Goal: Book appointment/travel/reservation

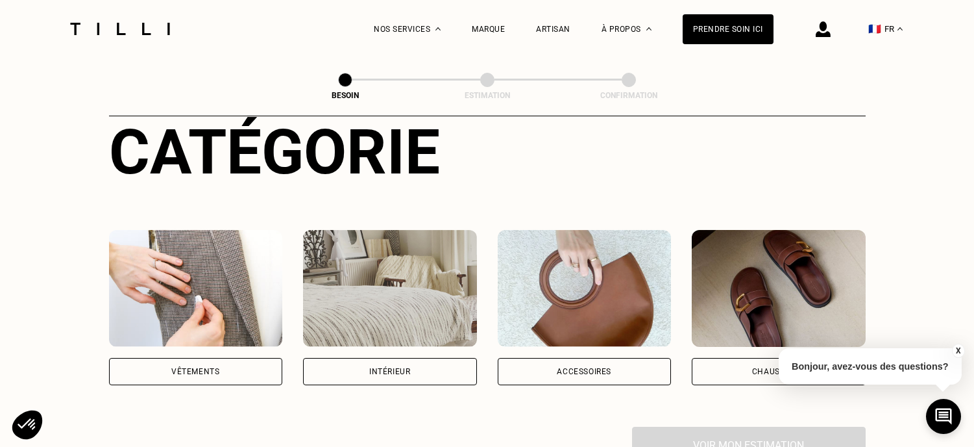
scroll to position [230, 0]
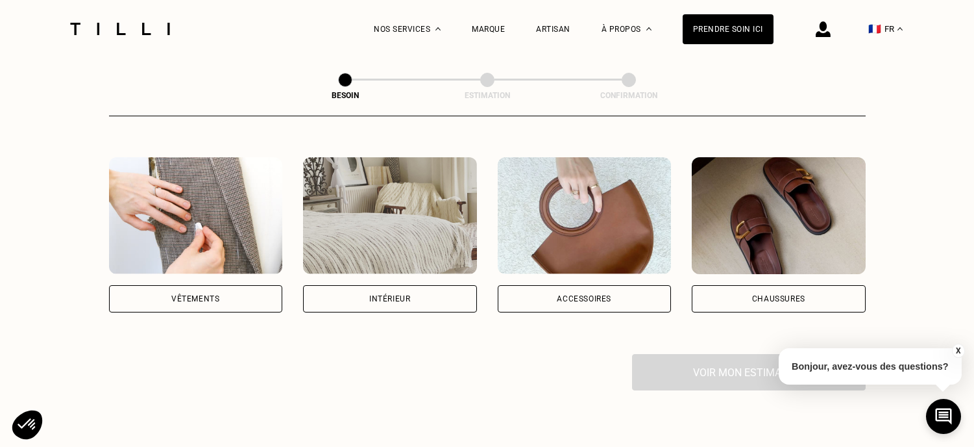
click at [190, 295] on div "Vêtements" at bounding box center [195, 299] width 48 height 8
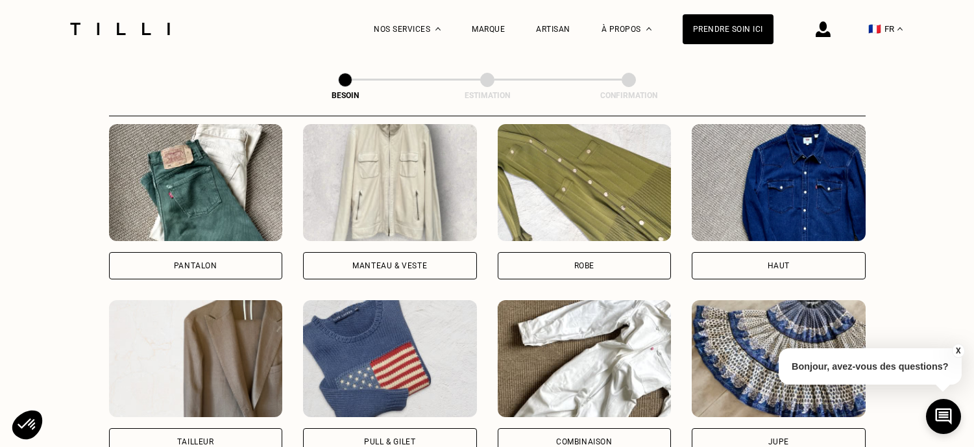
scroll to position [616, 0]
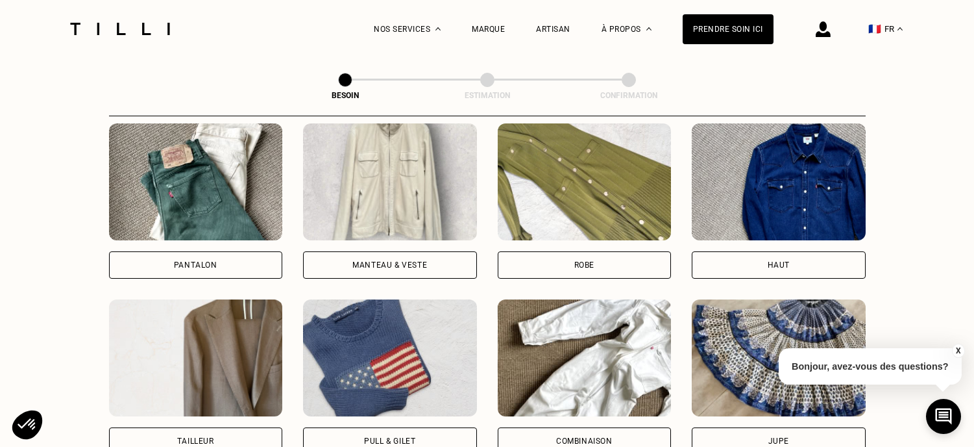
click at [566, 256] on div "Robe" at bounding box center [585, 264] width 174 height 27
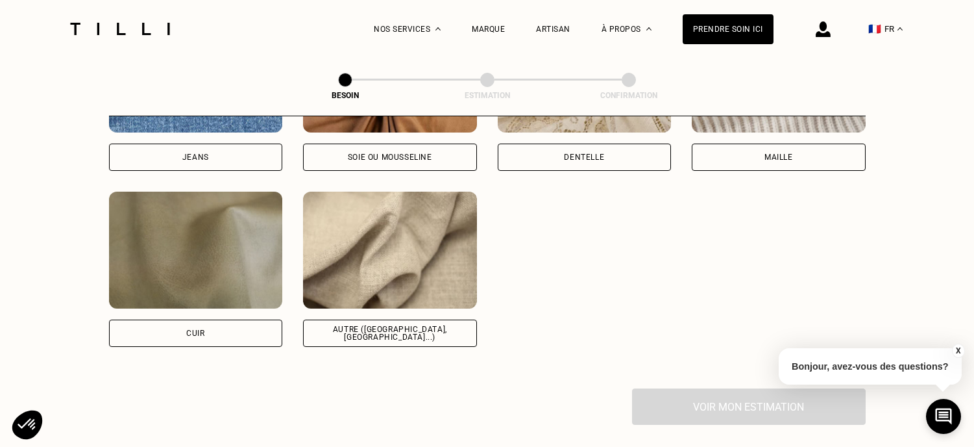
scroll to position [1515, 0]
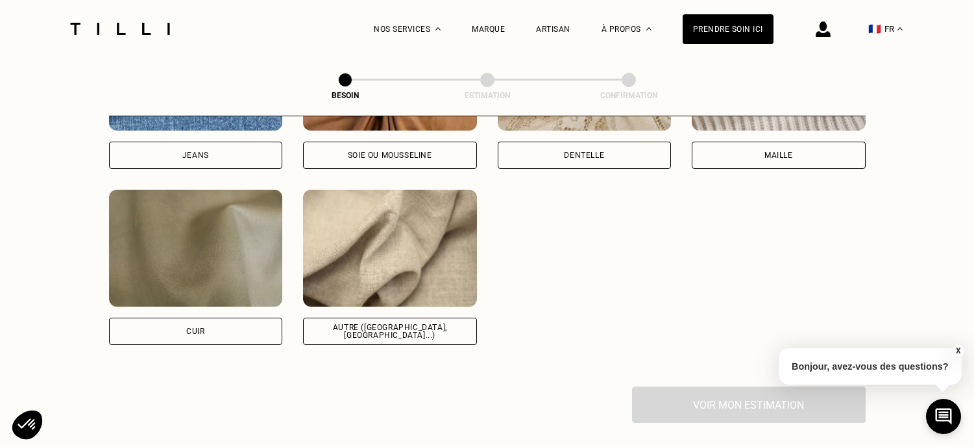
click at [406, 323] on div "Autre ([GEOGRAPHIC_DATA], [GEOGRAPHIC_DATA]...)" at bounding box center [390, 331] width 152 height 16
select select "FR"
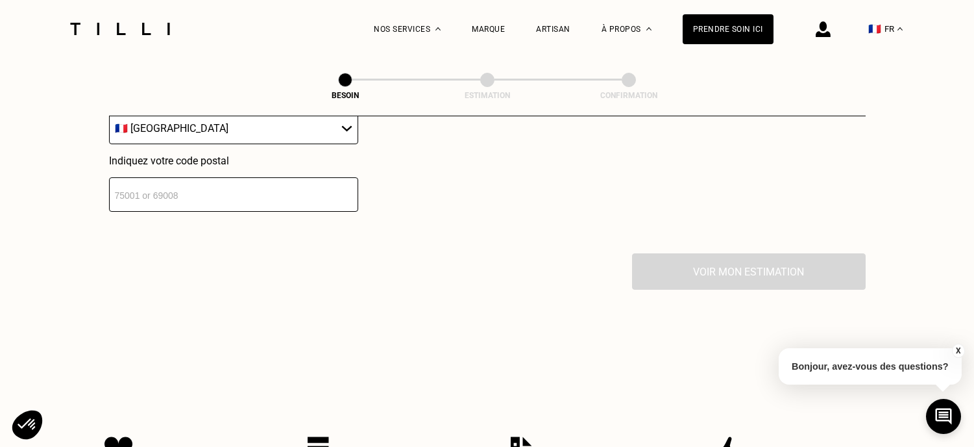
scroll to position [1959, 0]
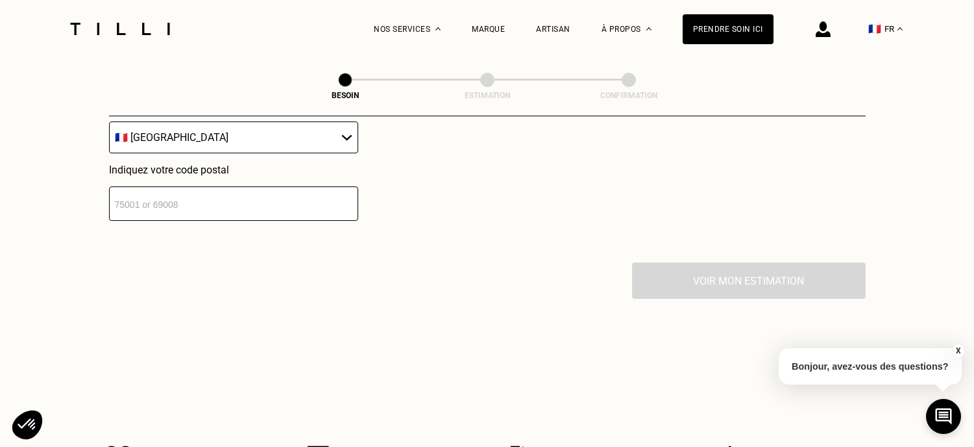
click at [272, 189] on input "number" at bounding box center [233, 203] width 249 height 34
type input "44300"
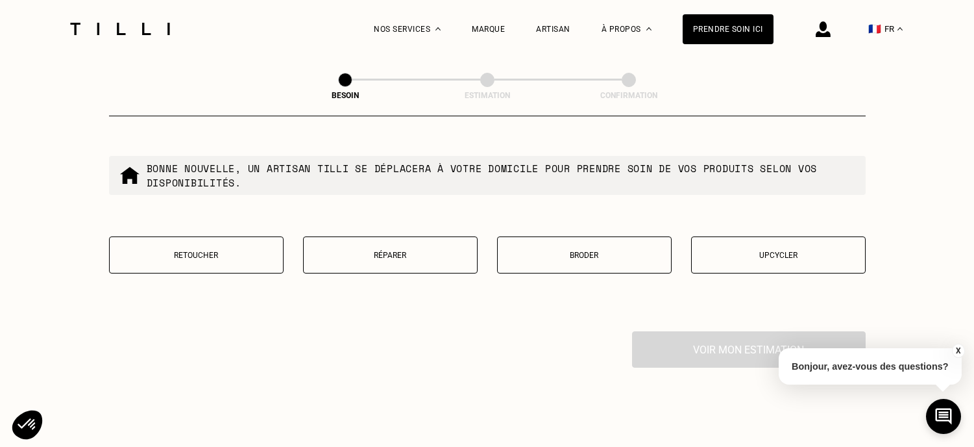
scroll to position [2236, 0]
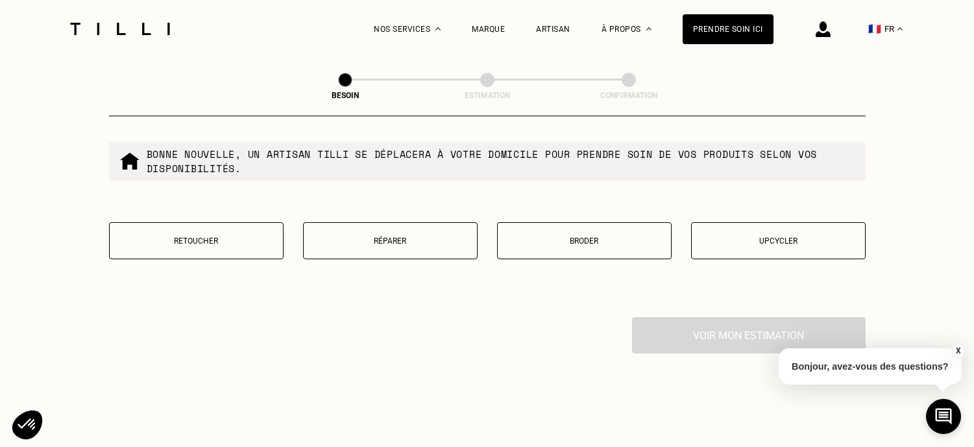
click at [168, 238] on button "Retoucher" at bounding box center [196, 240] width 175 height 37
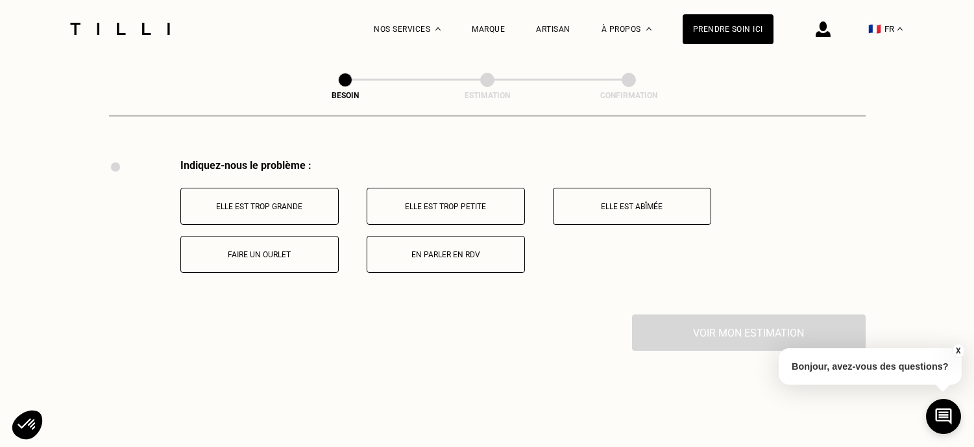
scroll to position [2394, 0]
click at [427, 249] on p "En parler en RDV" at bounding box center [446, 253] width 144 height 9
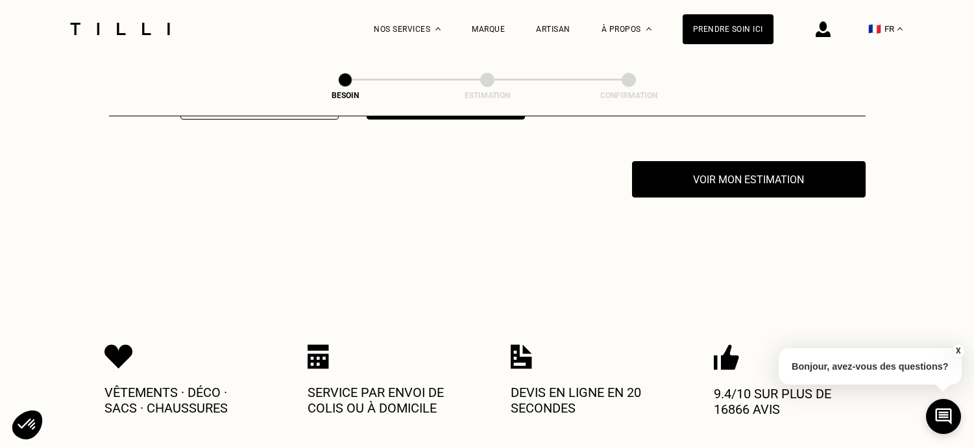
scroll to position [2549, 0]
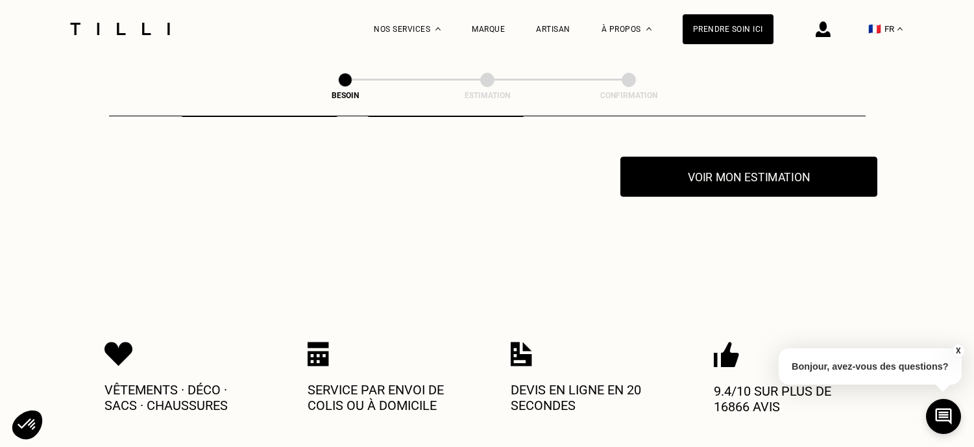
click at [748, 160] on button "Voir mon estimation" at bounding box center [749, 176] width 257 height 40
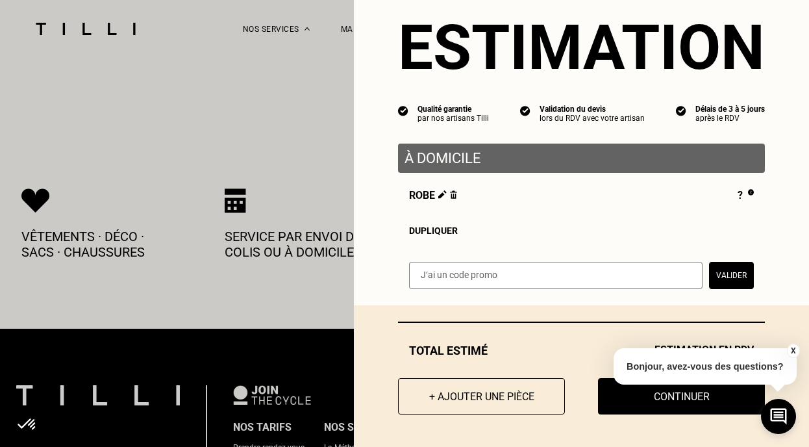
scroll to position [2708, 0]
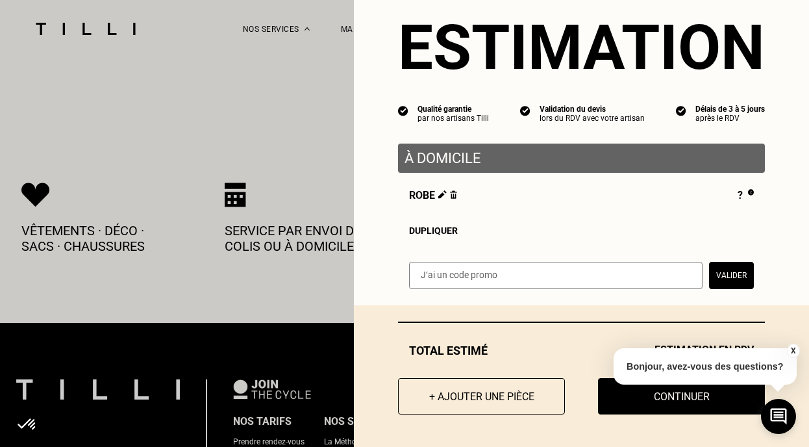
click at [793, 351] on button "X" at bounding box center [792, 350] width 13 height 14
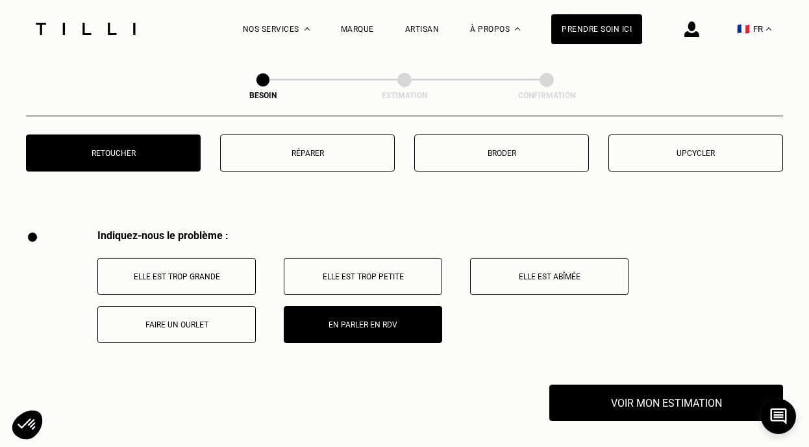
scroll to position [2305, 0]
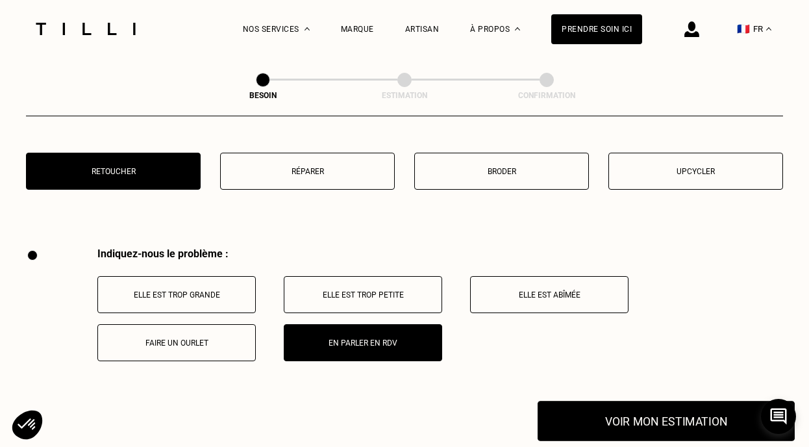
click at [693, 414] on button "Voir mon estimation" at bounding box center [666, 421] width 257 height 40
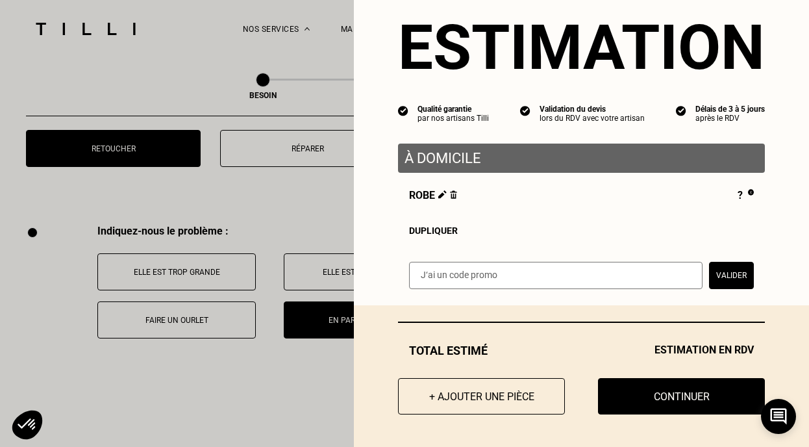
scroll to position [2343, 0]
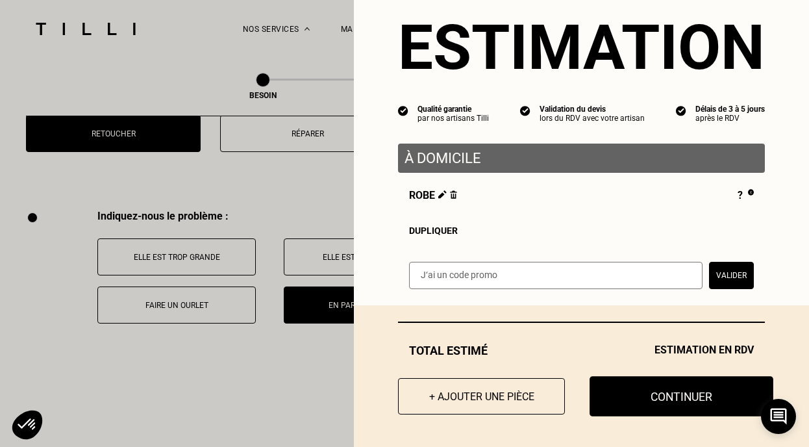
click at [690, 397] on button "Continuer" at bounding box center [681, 396] width 184 height 40
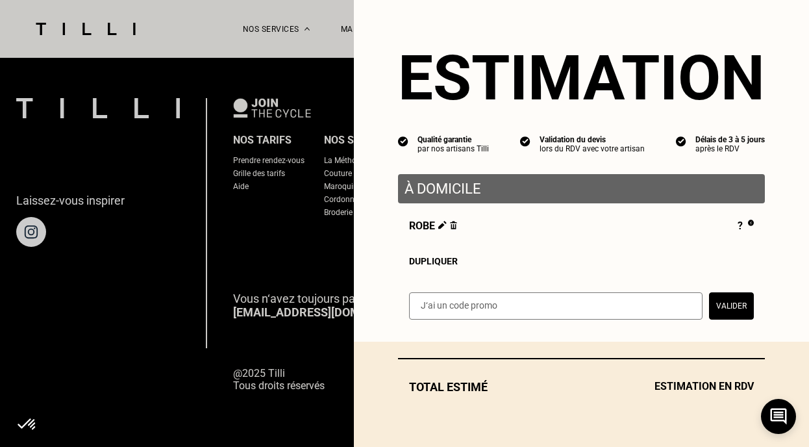
scroll to position [0, 0]
select select "FR"
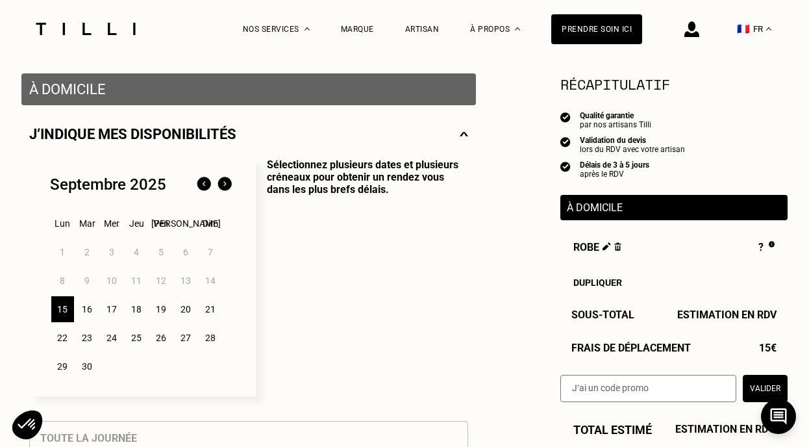
scroll to position [258, 0]
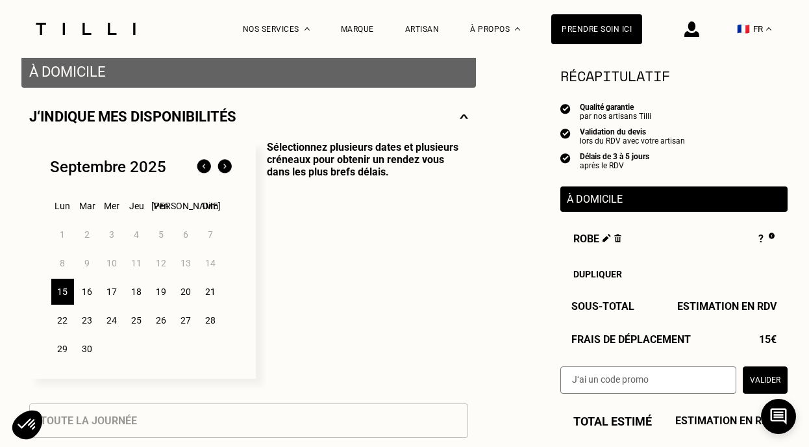
click at [90, 293] on div "16" at bounding box center [87, 291] width 23 height 26
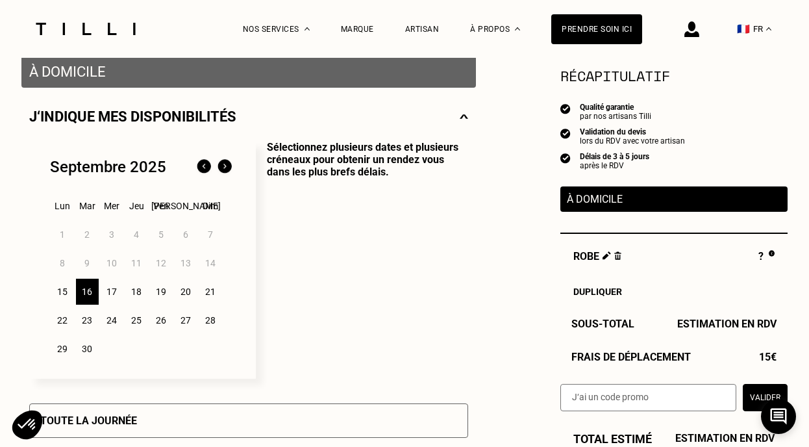
click at [66, 297] on div "15" at bounding box center [62, 291] width 23 height 26
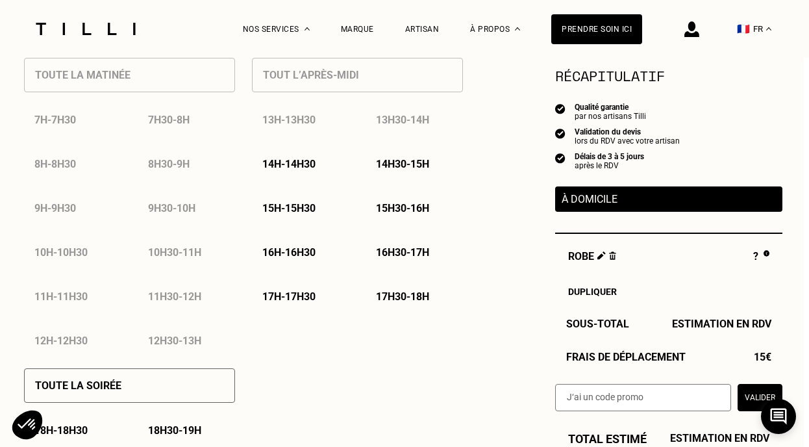
scroll to position [649, 0]
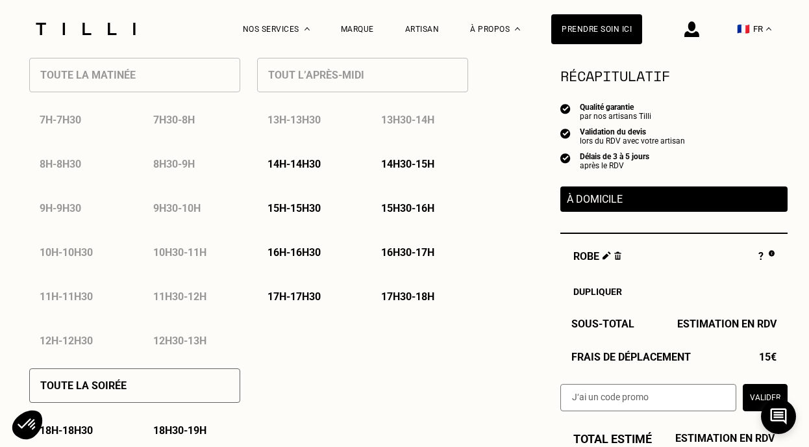
click at [317, 254] on p "16h - 16h30" at bounding box center [293, 252] width 53 height 12
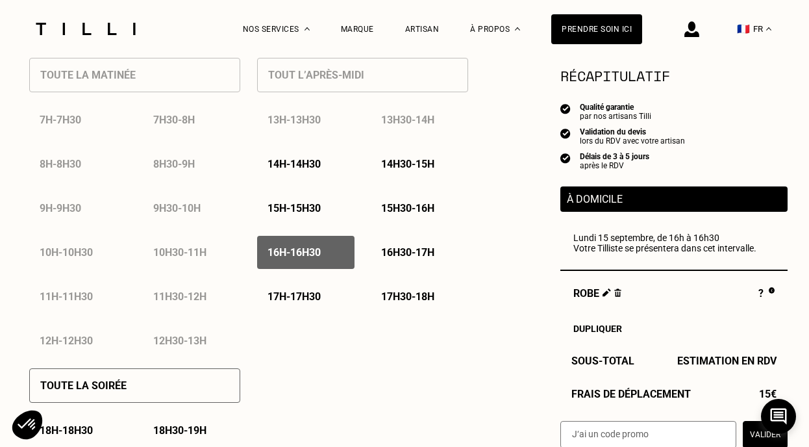
click at [374, 249] on div "16h30 - 17h" at bounding box center [419, 252] width 97 height 33
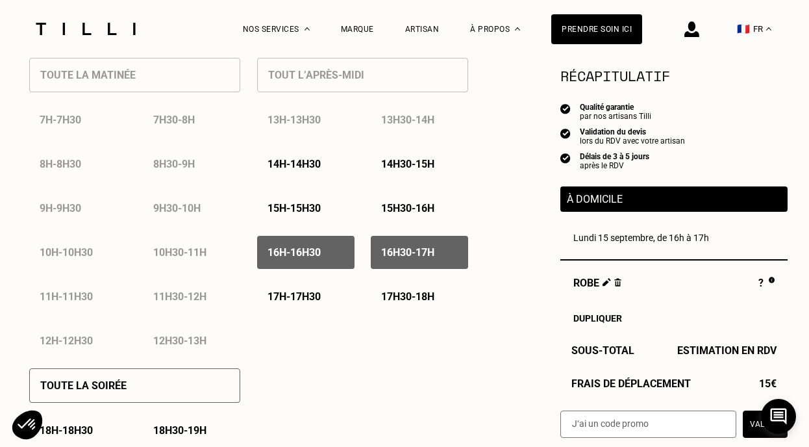
click at [331, 292] on div "17h - 17h30" at bounding box center [305, 296] width 97 height 33
click at [386, 293] on p "17h30 - 18h" at bounding box center [407, 296] width 53 height 12
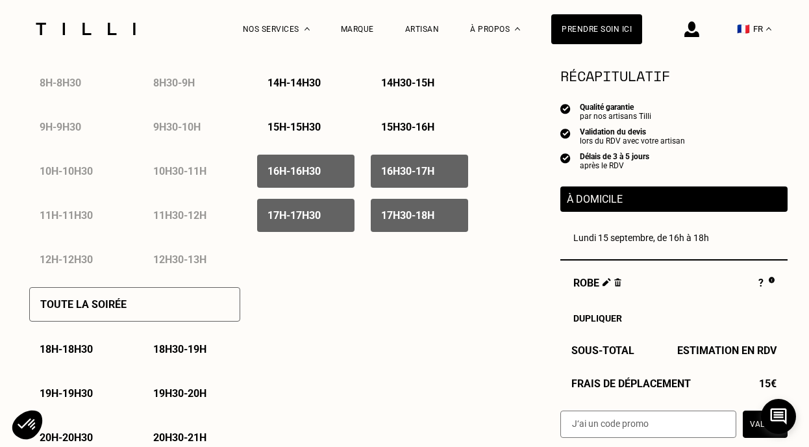
scroll to position [737, 0]
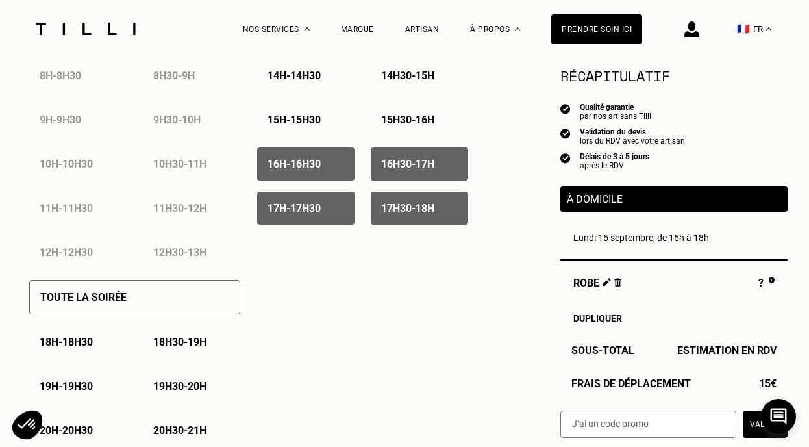
click at [93, 344] on p "18h - 18h30" at bounding box center [66, 342] width 53 height 12
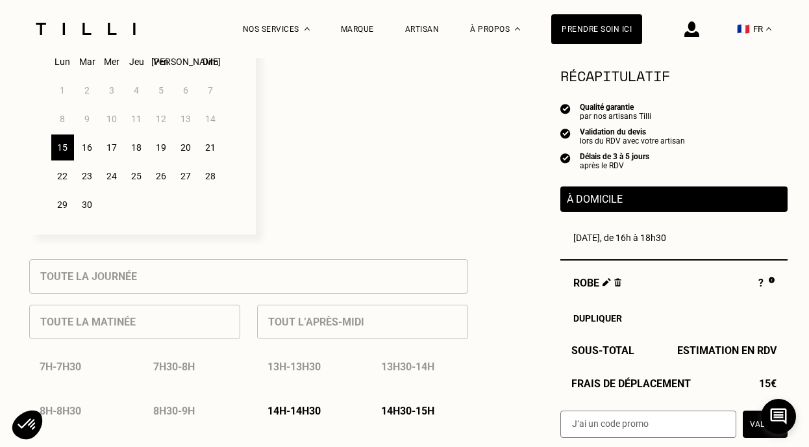
scroll to position [390, 0]
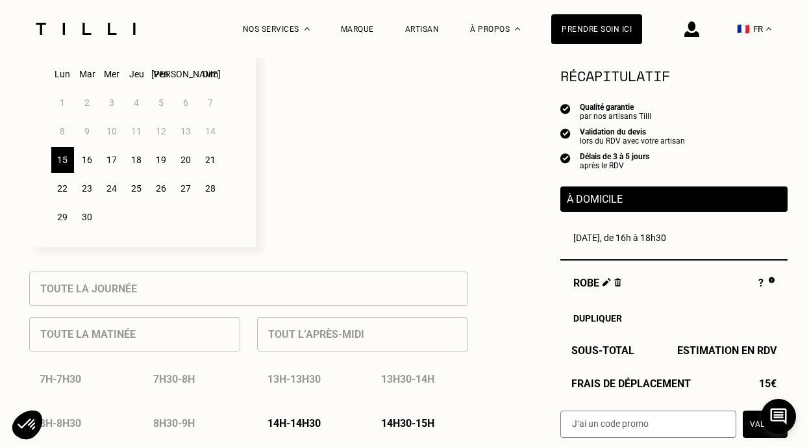
click at [93, 162] on div "16" at bounding box center [87, 160] width 23 height 26
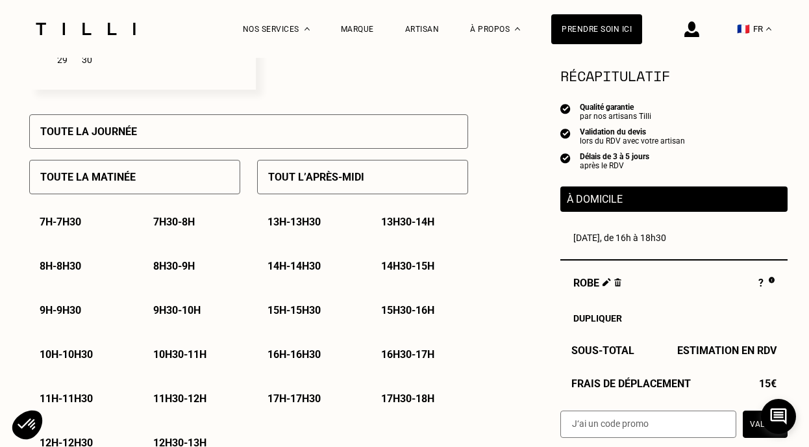
scroll to position [550, 0]
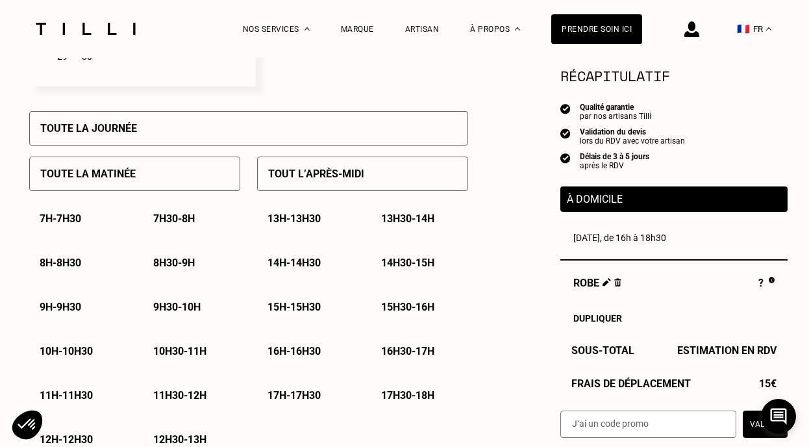
click at [125, 169] on p "Toute la matinée" at bounding box center [87, 173] width 95 height 12
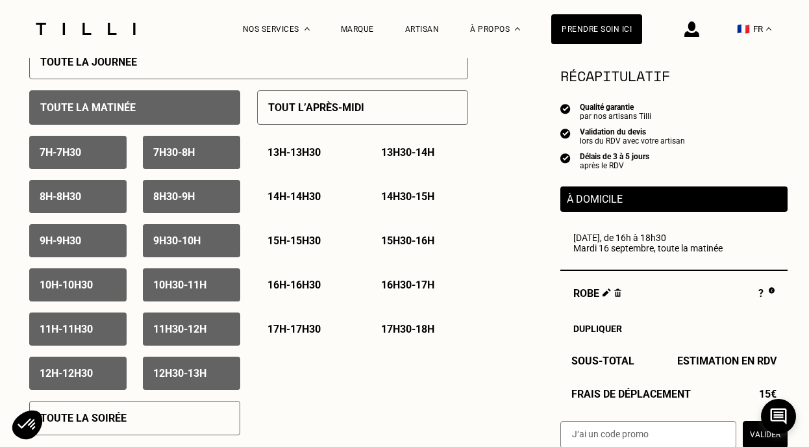
scroll to position [673, 0]
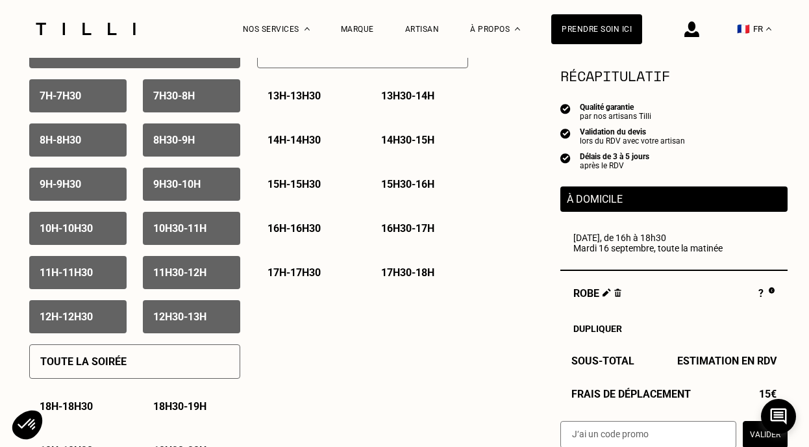
click at [173, 330] on div "12h30 - 13h" at bounding box center [191, 316] width 97 height 33
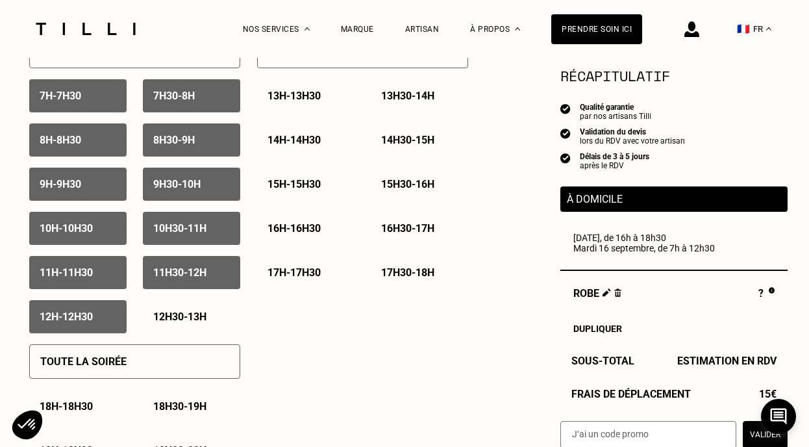
click at [200, 273] on p "11h30 - 12h" at bounding box center [179, 272] width 53 height 12
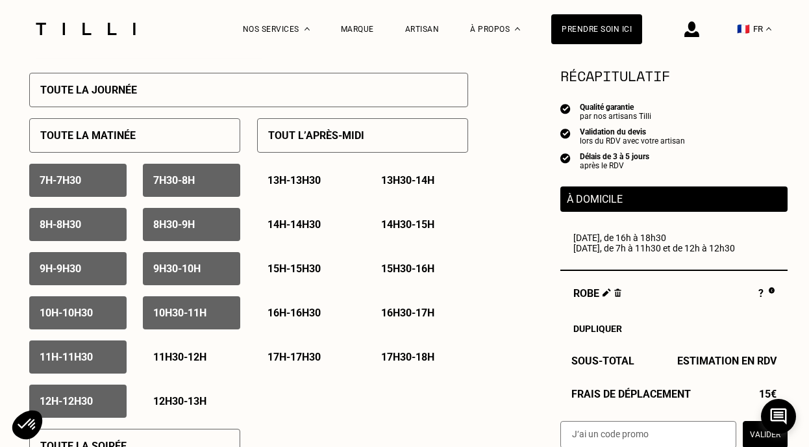
scroll to position [584, 0]
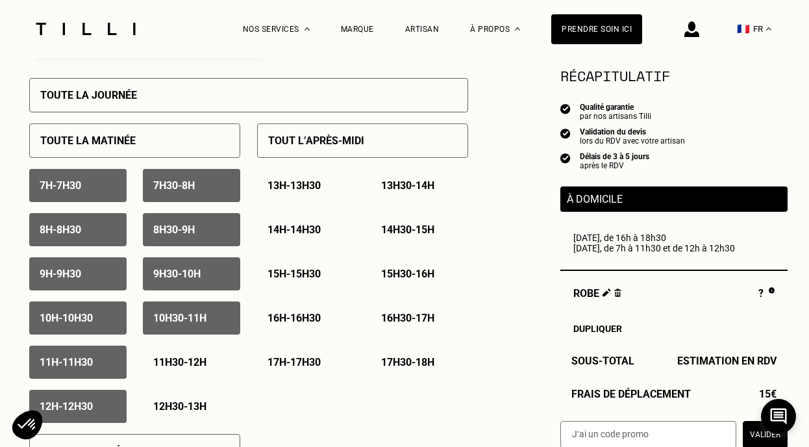
click at [318, 140] on p "Tout l’après-midi" at bounding box center [316, 140] width 96 height 12
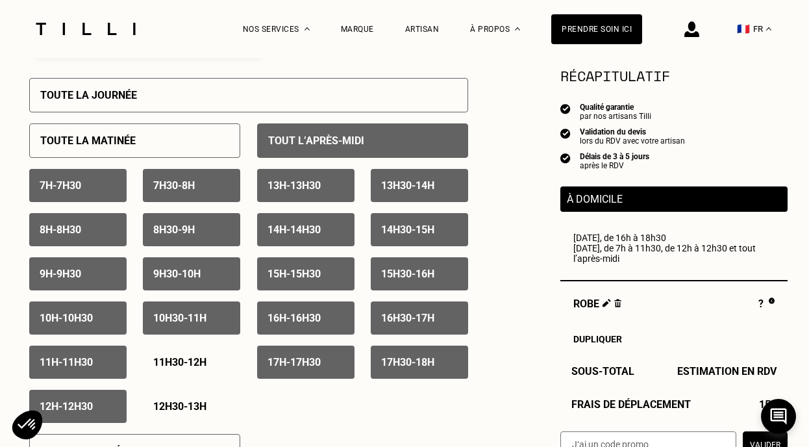
click at [314, 181] on p "13h - 13h30" at bounding box center [293, 185] width 53 height 12
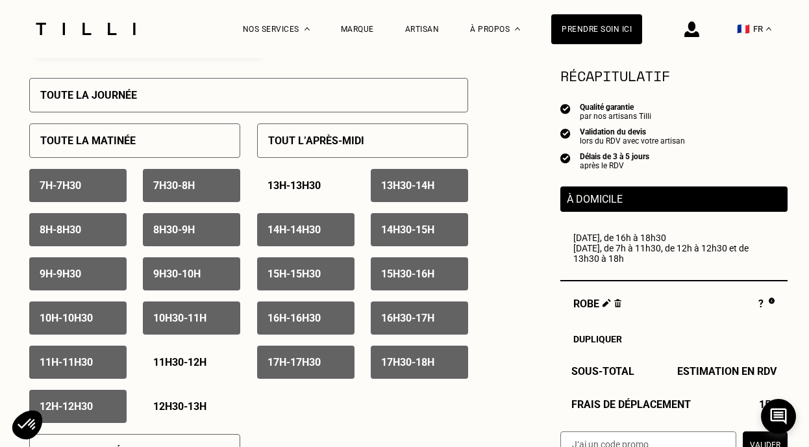
click at [308, 217] on div "14h - 14h30" at bounding box center [305, 229] width 97 height 33
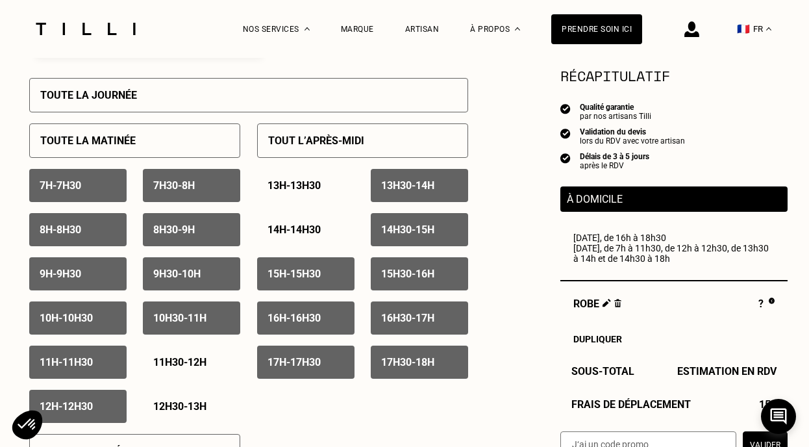
click at [300, 277] on p "15h - 15h30" at bounding box center [293, 273] width 53 height 12
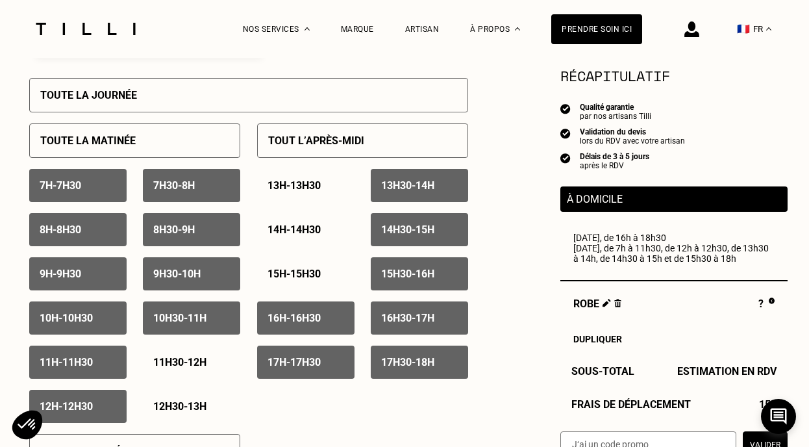
click at [414, 183] on p "13h30 - 14h" at bounding box center [407, 185] width 53 height 12
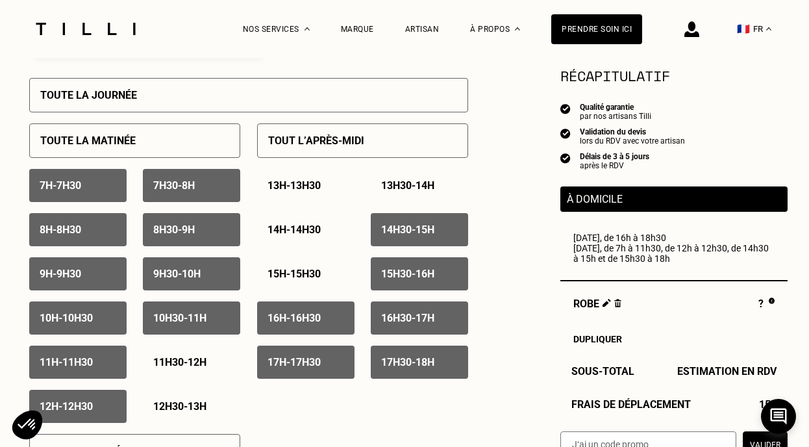
click at [412, 212] on div "13h - 13h30 13h30 - 14h 14h - 14h30 14h30 - 15h 15h - 15h30 15h30 - 16h 16h - 1…" at bounding box center [362, 274] width 211 height 210
click at [407, 236] on p "14h30 - 15h" at bounding box center [407, 229] width 53 height 12
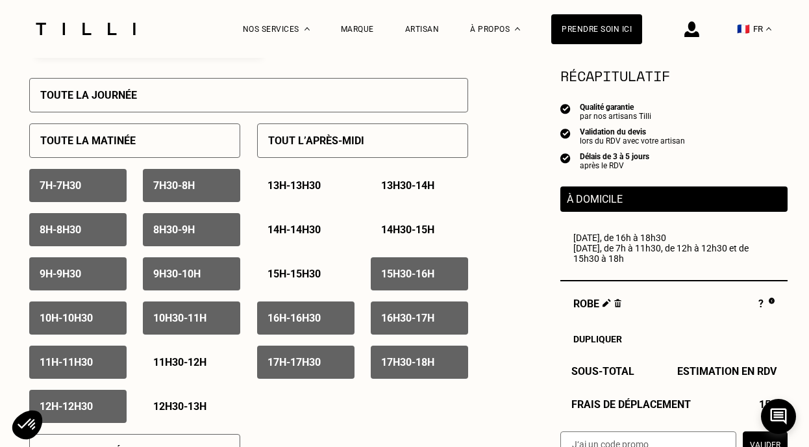
click at [407, 269] on p "15h30 - 16h" at bounding box center [407, 273] width 53 height 12
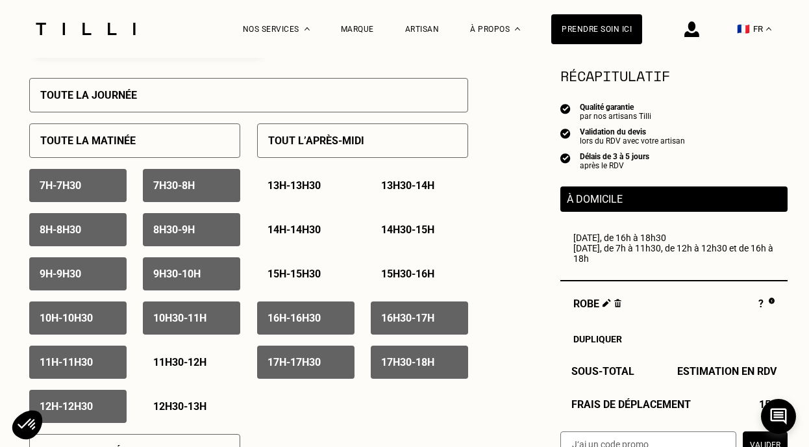
click at [407, 269] on p "15h30 - 16h" at bounding box center [407, 273] width 53 height 12
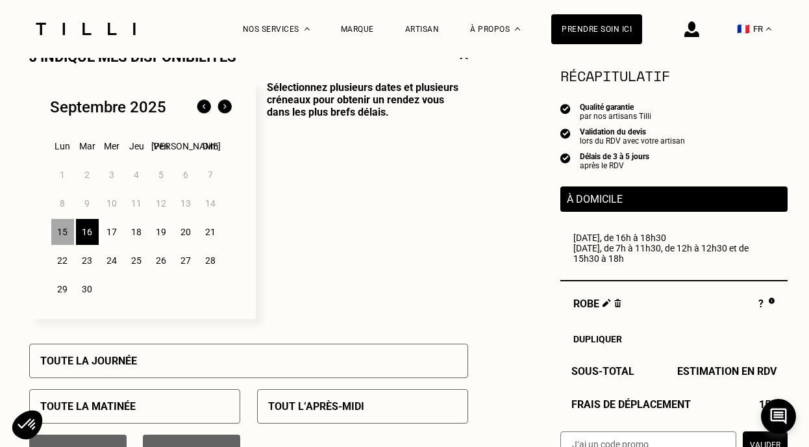
scroll to position [271, 0]
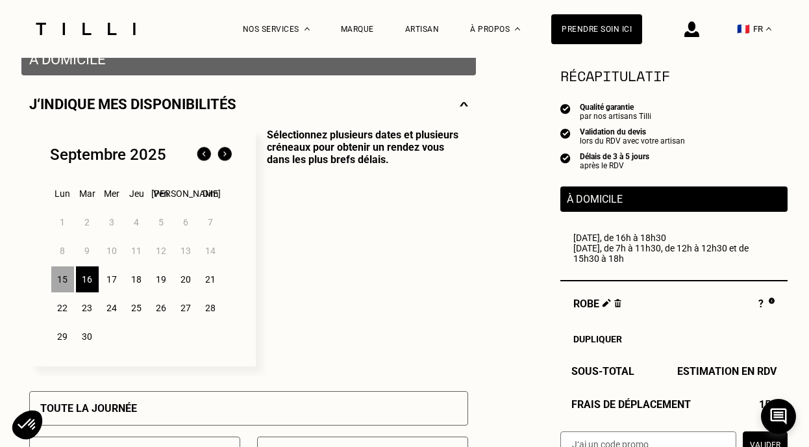
click at [112, 279] on div "17" at bounding box center [112, 279] width 23 height 26
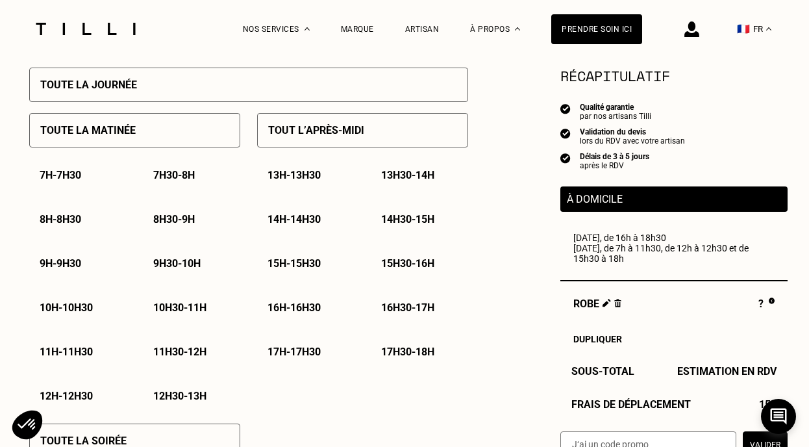
scroll to position [593, 0]
click at [196, 137] on div "Toute la matinée" at bounding box center [134, 131] width 211 height 34
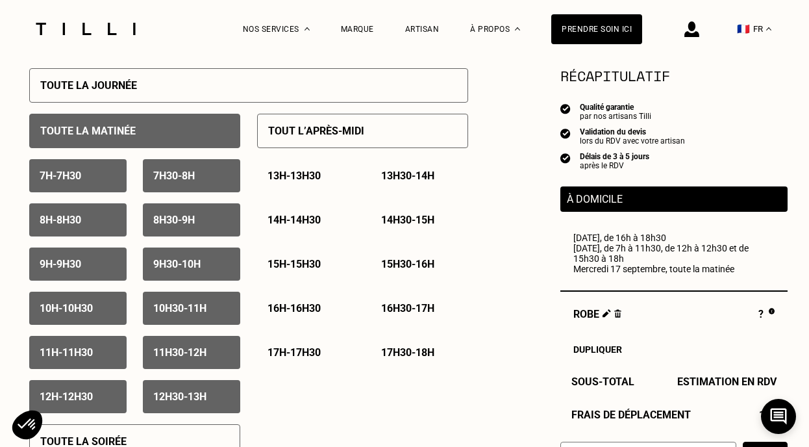
click at [207, 364] on div "11h30 - 12h" at bounding box center [191, 352] width 97 height 33
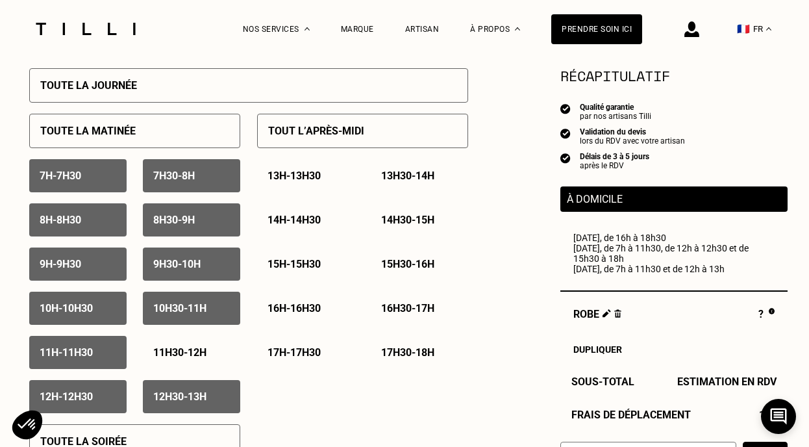
click at [203, 393] on p "12h30 - 13h" at bounding box center [179, 396] width 53 height 12
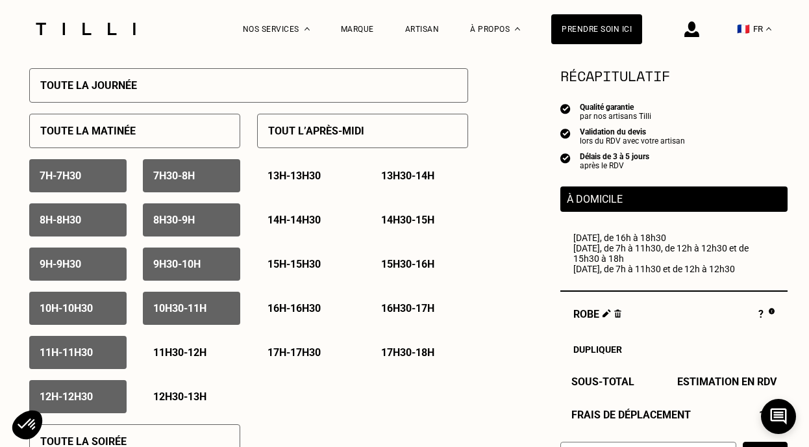
click at [338, 134] on p "Tout l’après-midi" at bounding box center [316, 131] width 96 height 12
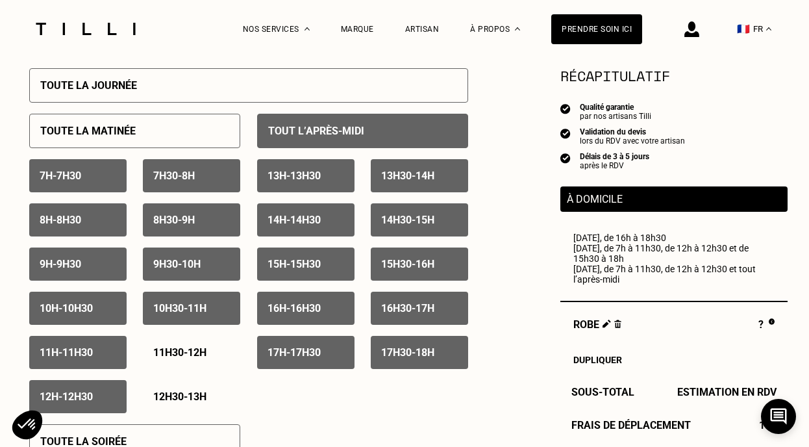
click at [321, 172] on p "13h - 13h30" at bounding box center [293, 175] width 53 height 12
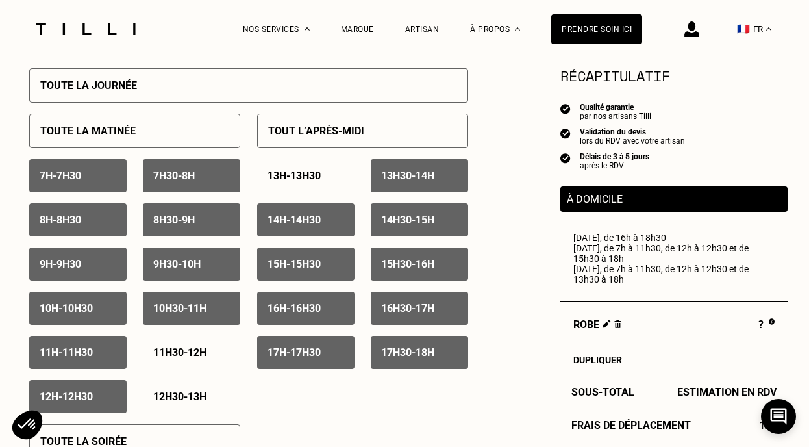
click at [384, 177] on p "13h30 - 14h" at bounding box center [407, 175] width 53 height 12
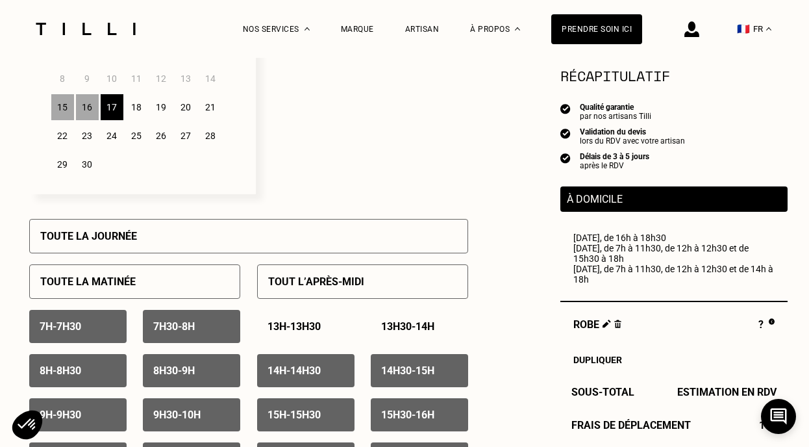
scroll to position [423, 0]
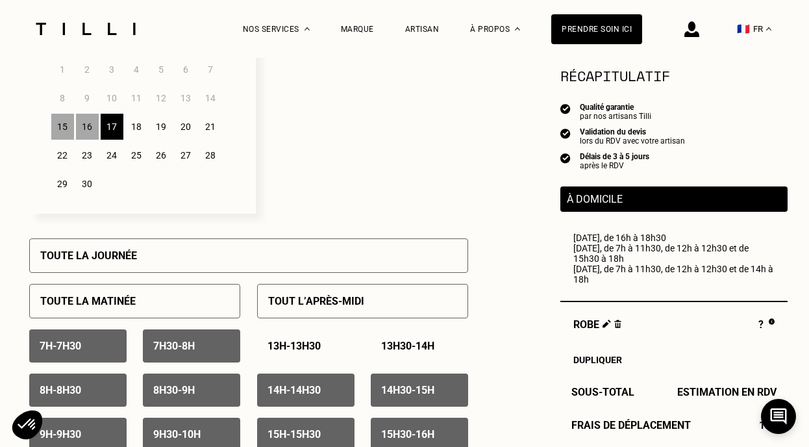
click at [138, 125] on div "18" at bounding box center [136, 127] width 23 height 26
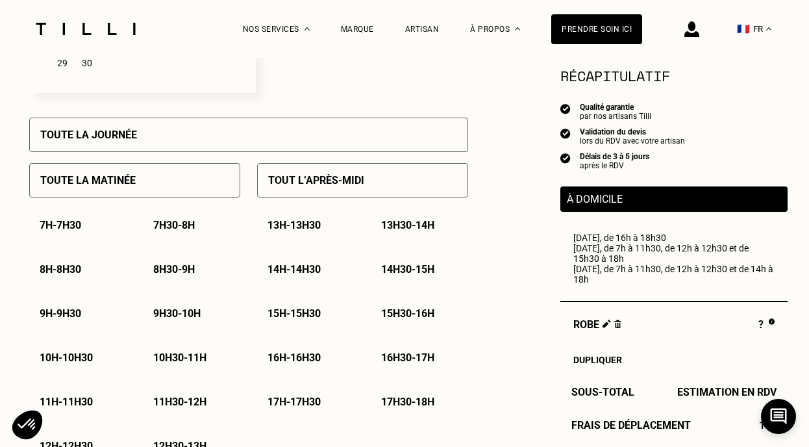
scroll to position [565, 0]
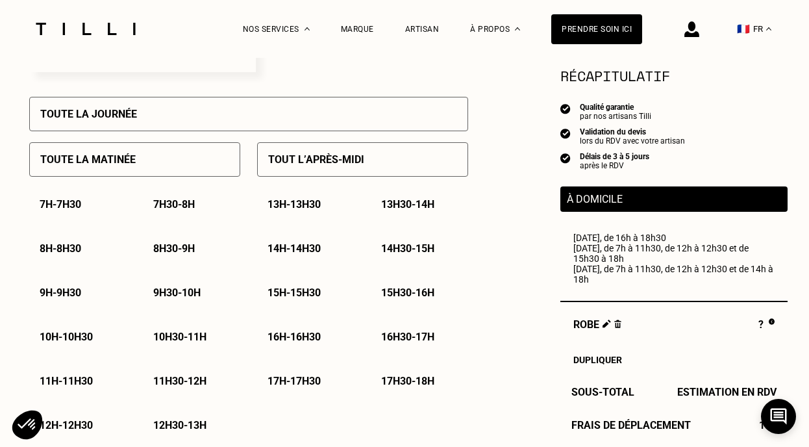
click at [173, 155] on div "Toute la matinée" at bounding box center [134, 159] width 211 height 34
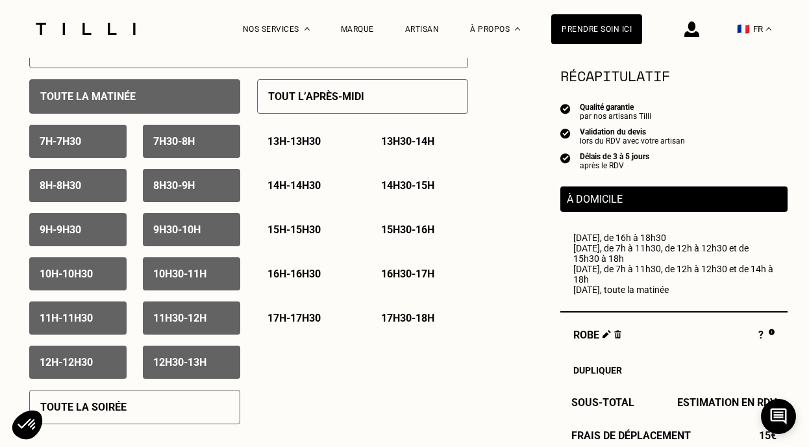
scroll to position [630, 0]
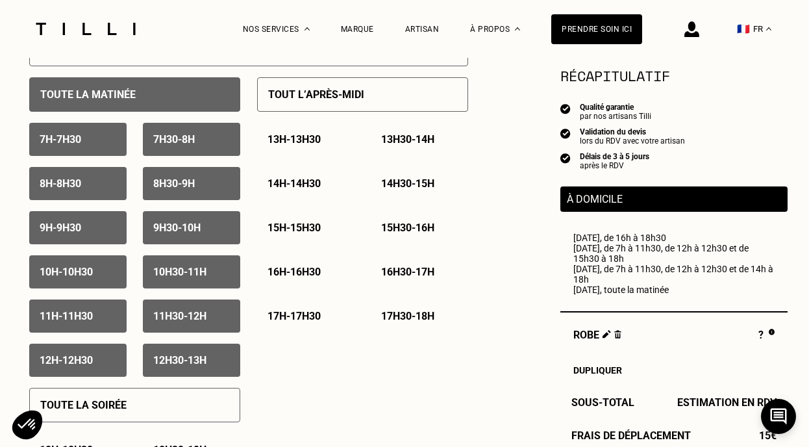
click at [180, 364] on p "12h30 - 13h" at bounding box center [179, 360] width 53 height 12
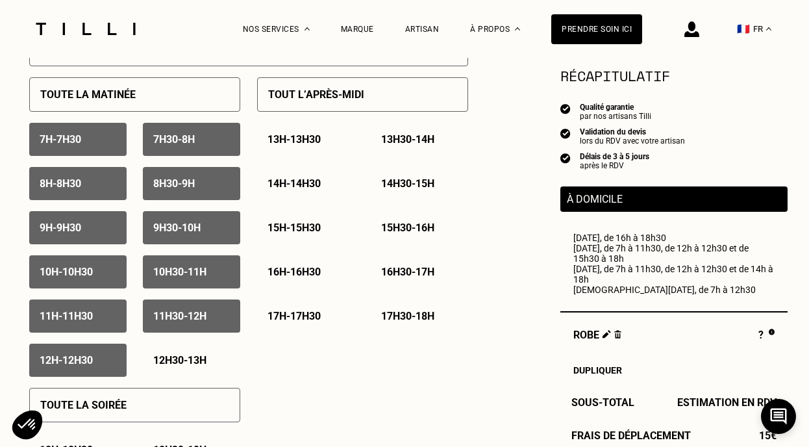
click at [164, 330] on div "11h30 - 12h" at bounding box center [191, 315] width 97 height 33
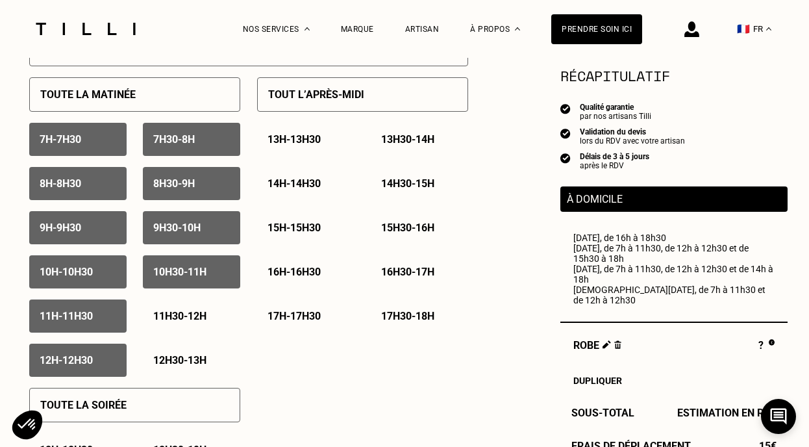
click at [118, 365] on div "12h - 12h30" at bounding box center [77, 359] width 97 height 33
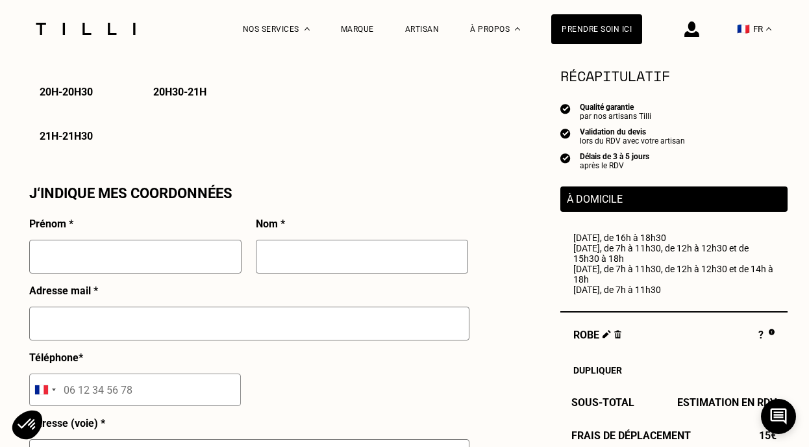
scroll to position [1098, 0]
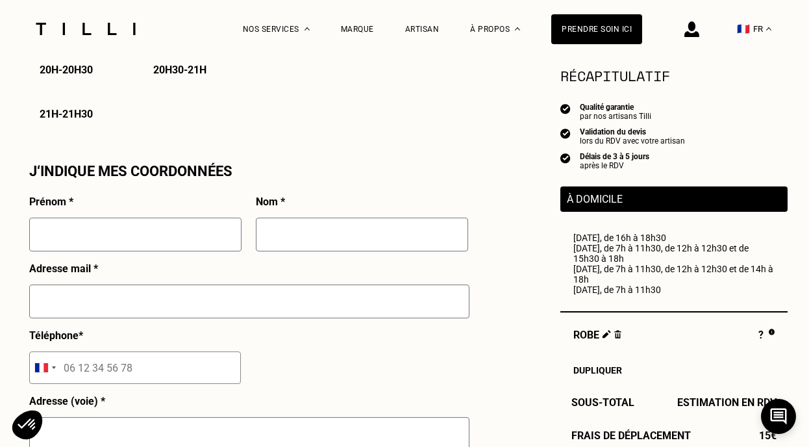
click at [171, 251] on input "text" at bounding box center [135, 234] width 212 height 34
type input "DOROTHÉE"
type input "DE [PERSON_NAME]"
type input "[EMAIL_ADDRESS][DOMAIN_NAME]"
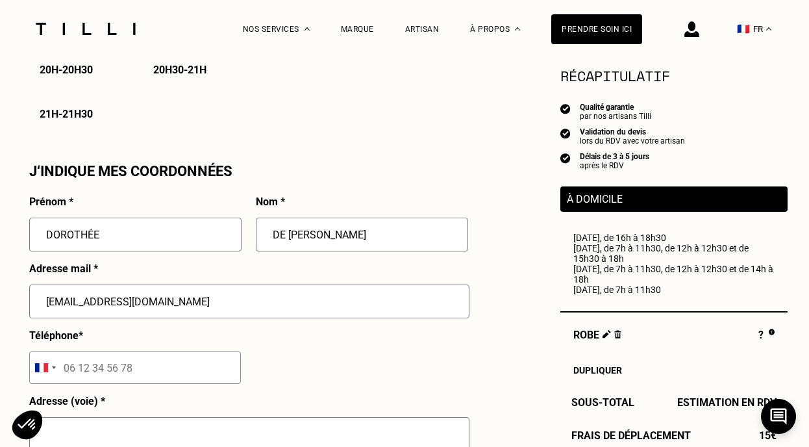
type input "06 80 82 70 73"
type input "[STREET_ADDRESS]"
type input "[GEOGRAPHIC_DATA]"
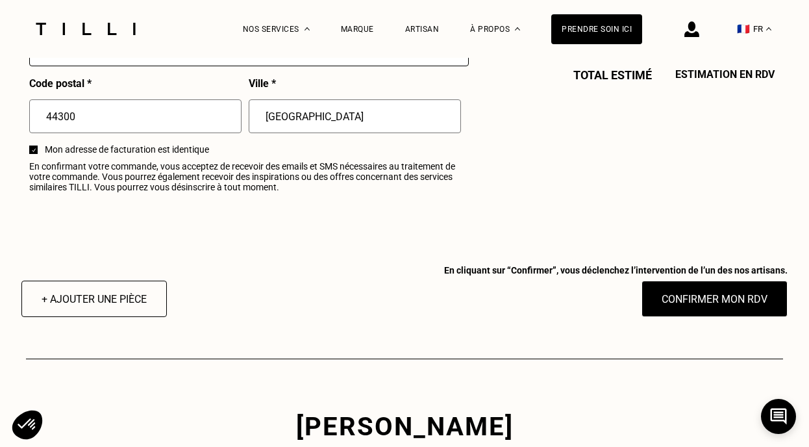
scroll to position [1651, 0]
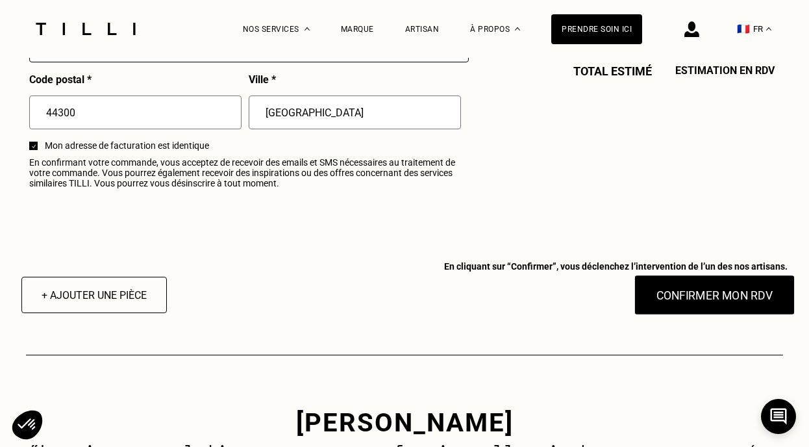
click at [673, 291] on button "Confirmer mon RDV" at bounding box center [714, 295] width 161 height 40
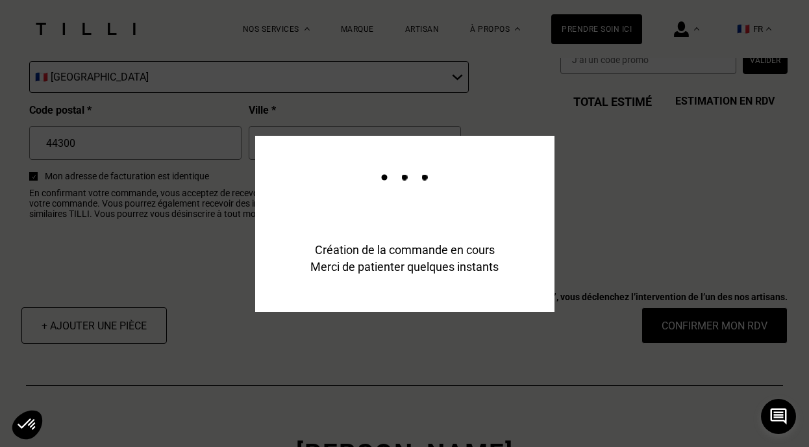
scroll to position [1683, 0]
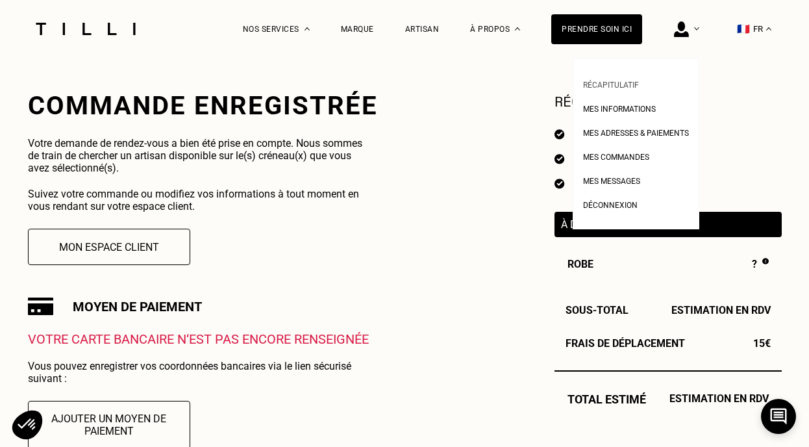
scroll to position [223, 0]
